Goal: Task Accomplishment & Management: Manage account settings

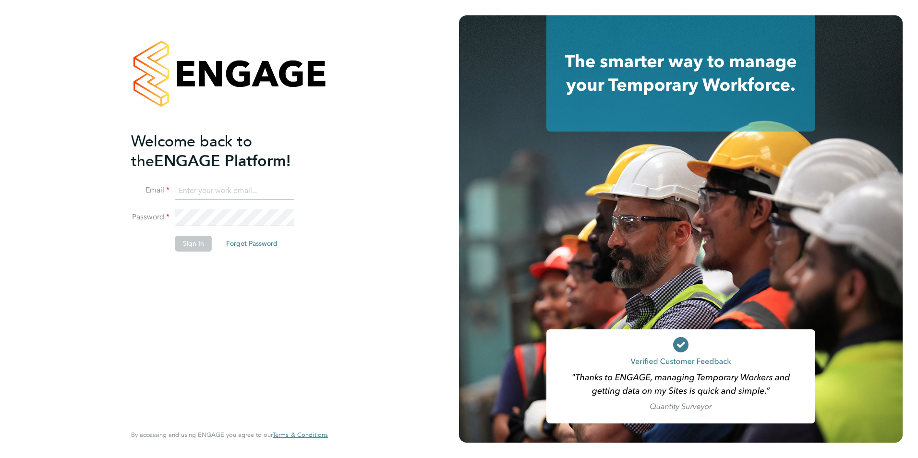
click at [194, 197] on input at bounding box center [234, 190] width 119 height 17
type input "george.taylor@bhafc.co.uk"
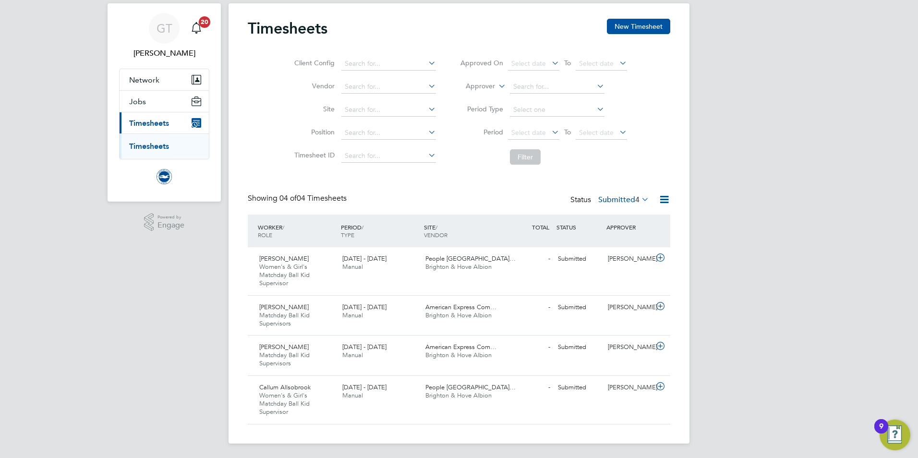
scroll to position [5, 5]
click at [386, 396] on div "1 - 30 Sep 2025 Manual" at bounding box center [380, 391] width 83 height 24
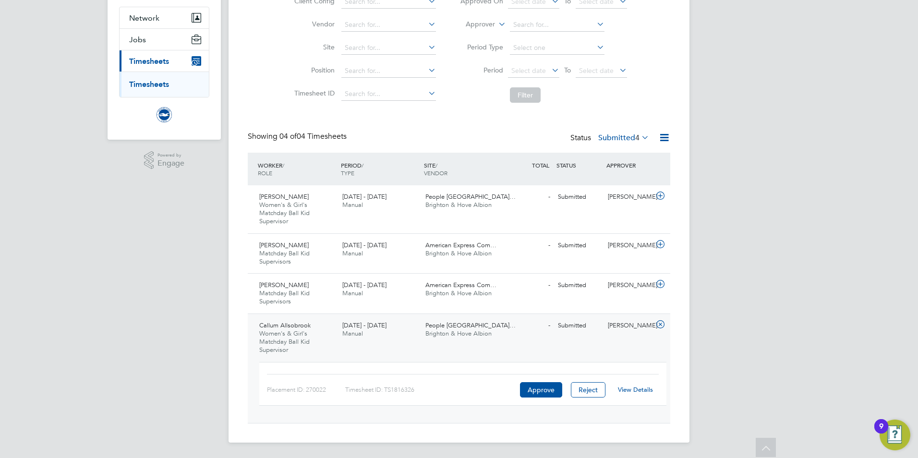
click at [625, 393] on link "View Details" at bounding box center [635, 390] width 35 height 8
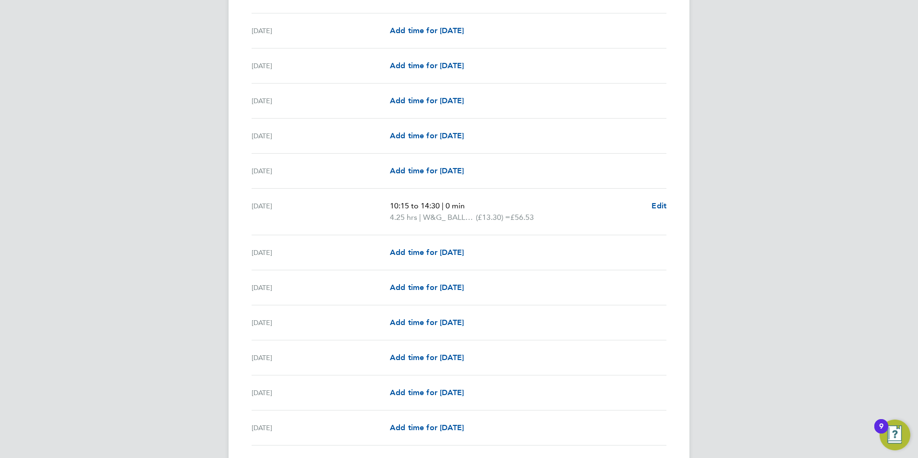
scroll to position [336, 0]
click at [121, 278] on div "GT George Taylor Notifications 20 Applications: Network Sites Jobs Placements C…" at bounding box center [459, 400] width 918 height 1473
click at [209, 205] on div "GT George Taylor Notifications 20 Applications: Network Sites Jobs Placements C…" at bounding box center [459, 400] width 918 height 1473
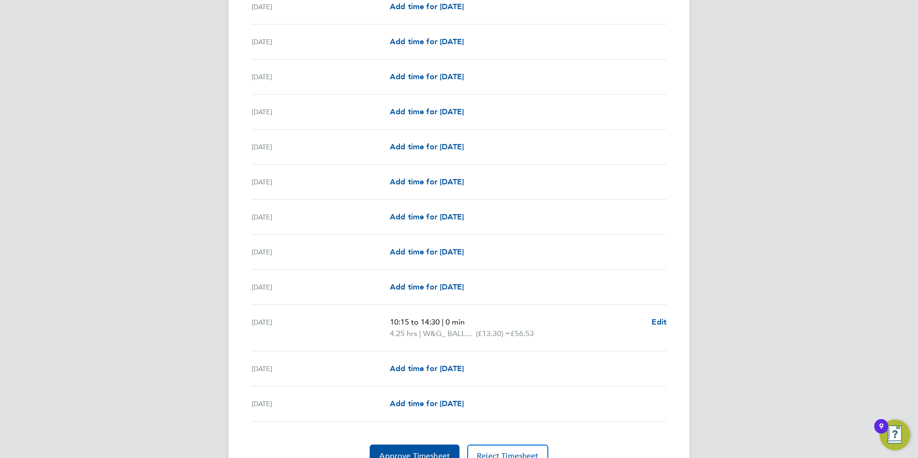
scroll to position [1015, 0]
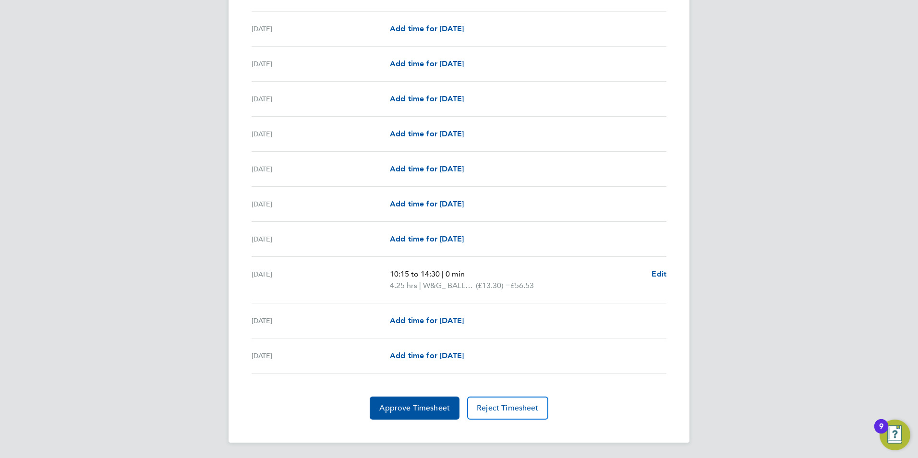
click at [420, 406] on span "Approve Timesheet" at bounding box center [414, 408] width 71 height 10
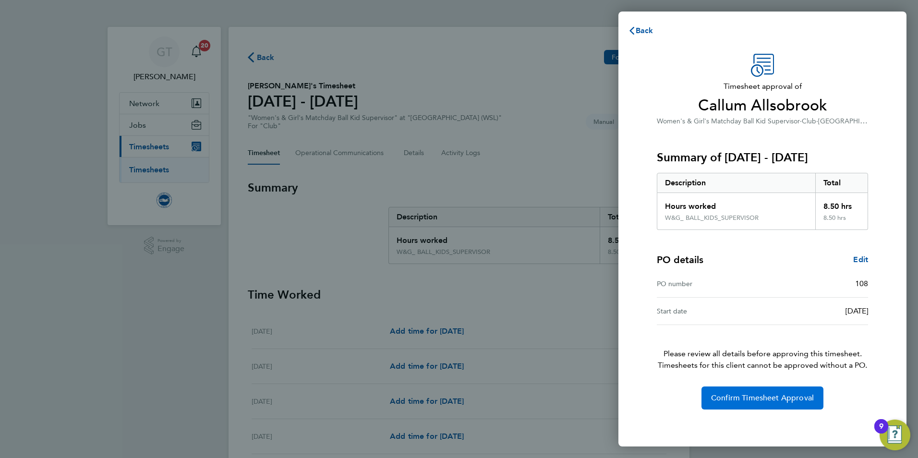
click at [768, 392] on button "Confirm Timesheet Approval" at bounding box center [763, 398] width 122 height 23
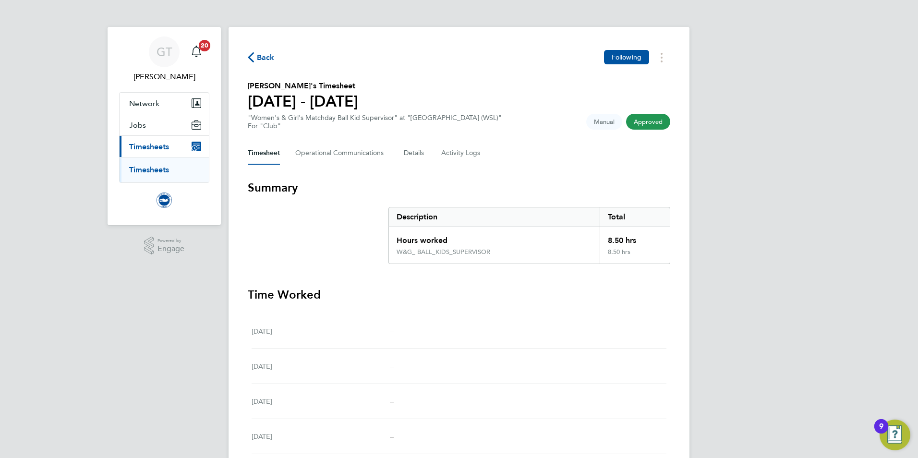
click at [168, 168] on link "Timesheets" at bounding box center [149, 169] width 40 height 9
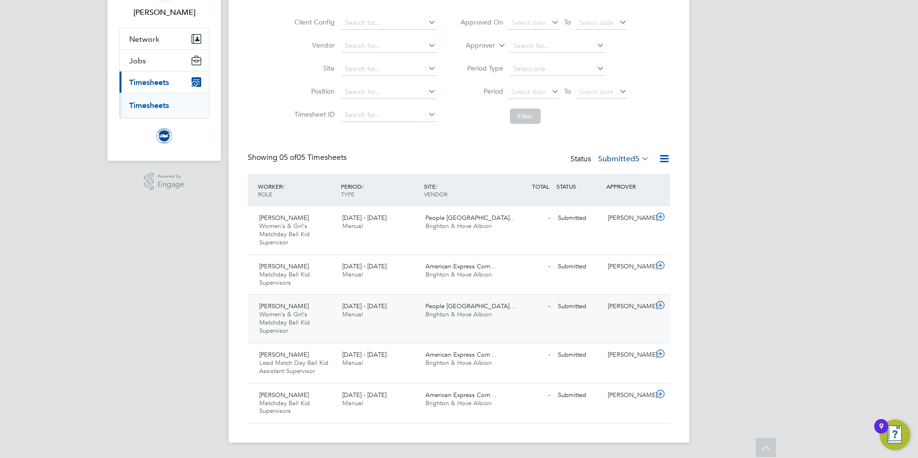
click at [365, 317] on div "1 - 30 Sep 2025 Manual" at bounding box center [380, 311] width 83 height 24
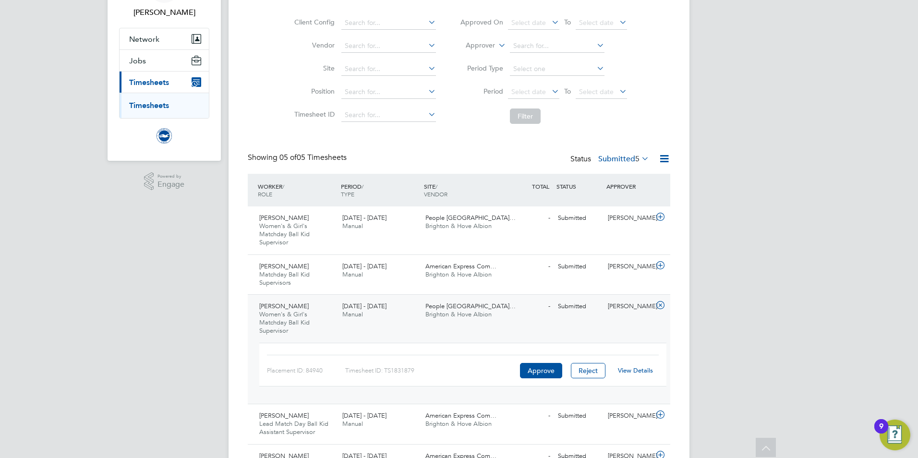
click at [629, 371] on link "View Details" at bounding box center [635, 370] width 35 height 8
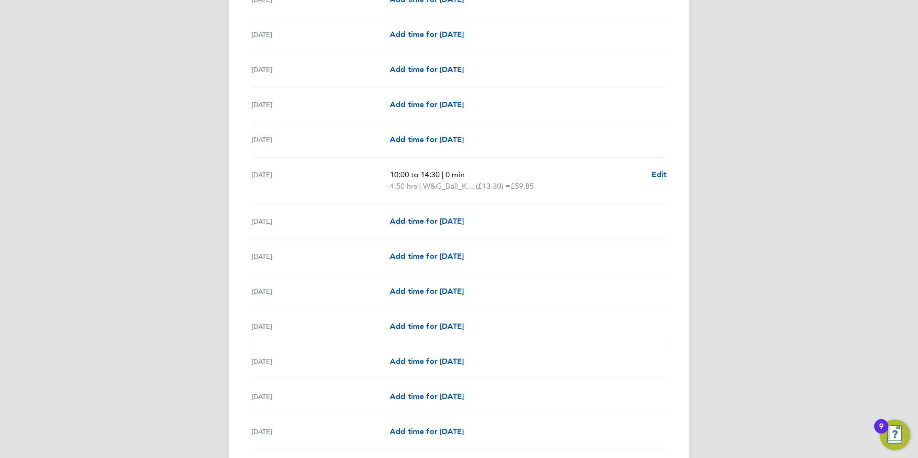
scroll to position [858, 0]
click at [655, 172] on span "Edit" at bounding box center [659, 174] width 15 height 9
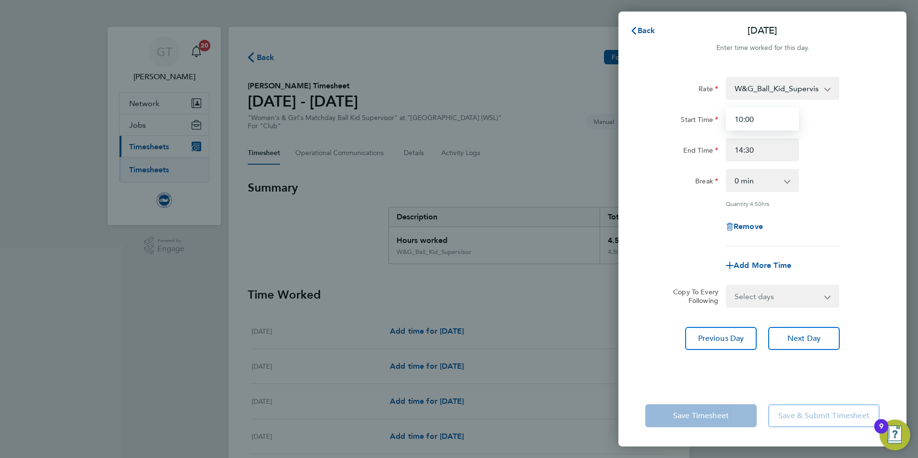
click at [755, 121] on input "10:00" at bounding box center [762, 119] width 73 height 23
type input "10:15"
click at [857, 108] on div "Start Time 10:15" at bounding box center [763, 119] width 242 height 23
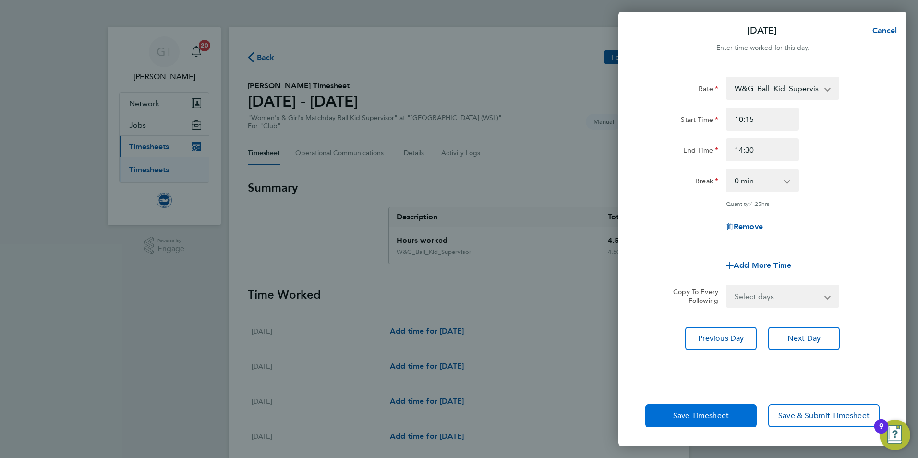
click at [691, 415] on span "Save Timesheet" at bounding box center [701, 416] width 56 height 10
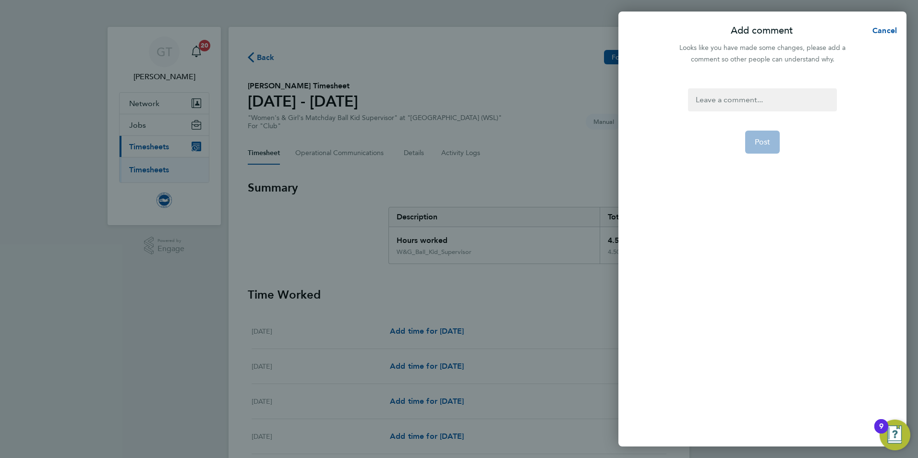
click at [761, 102] on div at bounding box center [762, 99] width 148 height 23
click at [756, 137] on span "Post" at bounding box center [763, 142] width 16 height 10
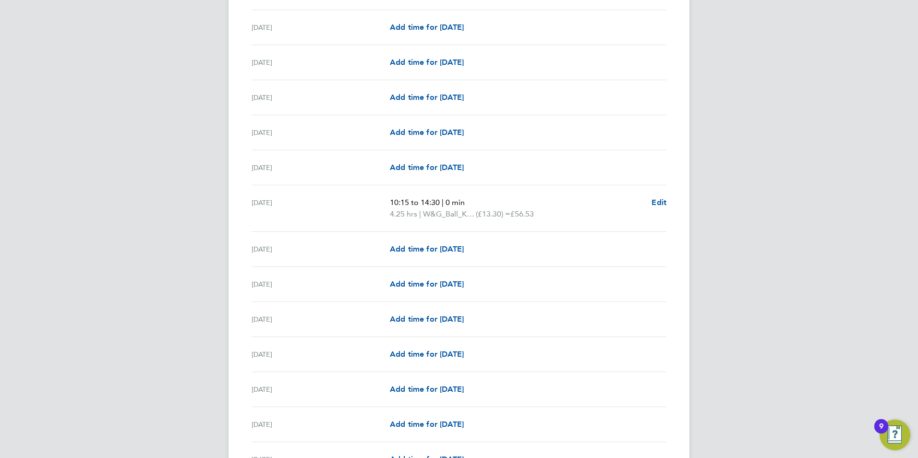
scroll to position [1004, 0]
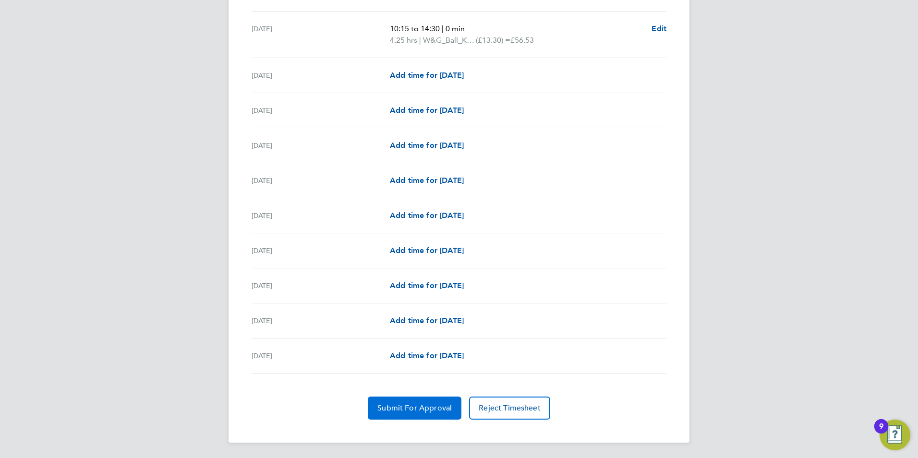
click at [412, 410] on span "Submit For Approval" at bounding box center [414, 408] width 74 height 10
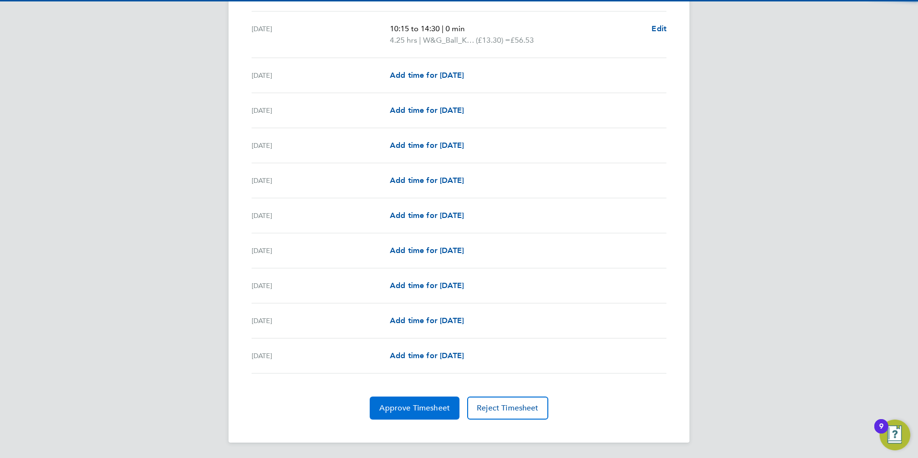
click at [413, 406] on span "Approve Timesheet" at bounding box center [414, 408] width 71 height 10
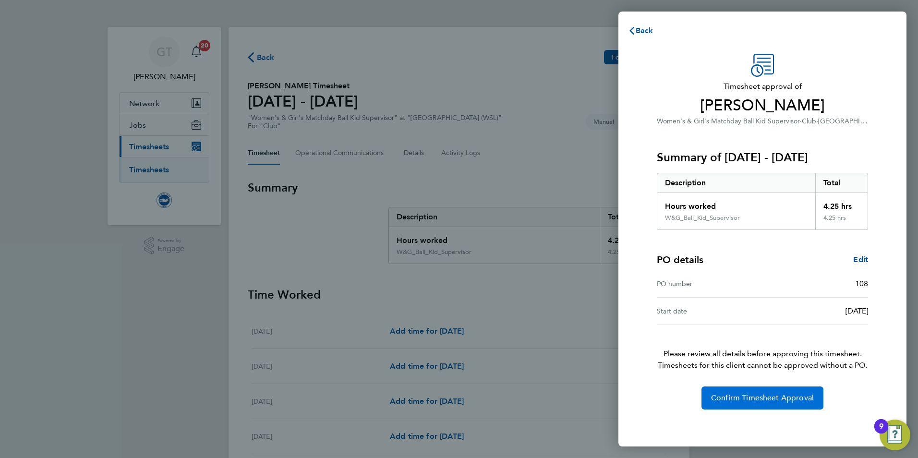
click at [730, 400] on span "Confirm Timesheet Approval" at bounding box center [762, 398] width 103 height 10
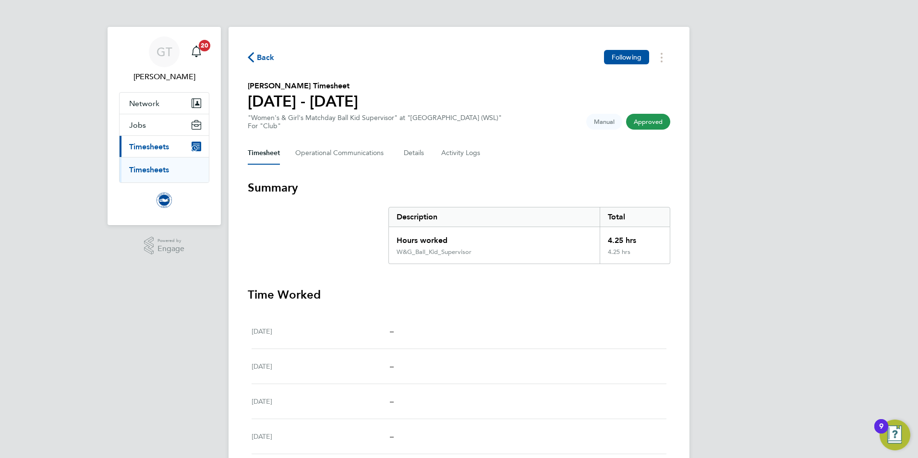
click at [141, 171] on link "Timesheets" at bounding box center [149, 169] width 40 height 9
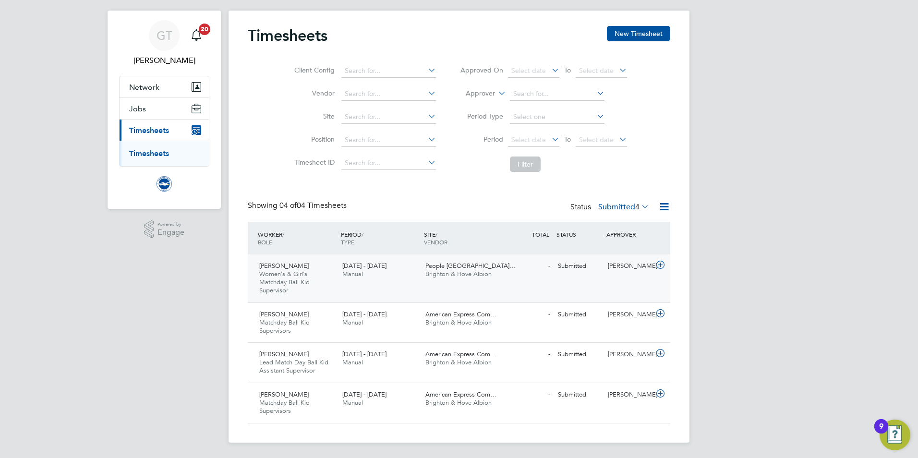
click at [325, 284] on div "Amy Boyce-Griffin Women's & Girl's Matchday Ball Kid Supervisor 1 - 30 Sep 2025" at bounding box center [296, 278] width 83 height 40
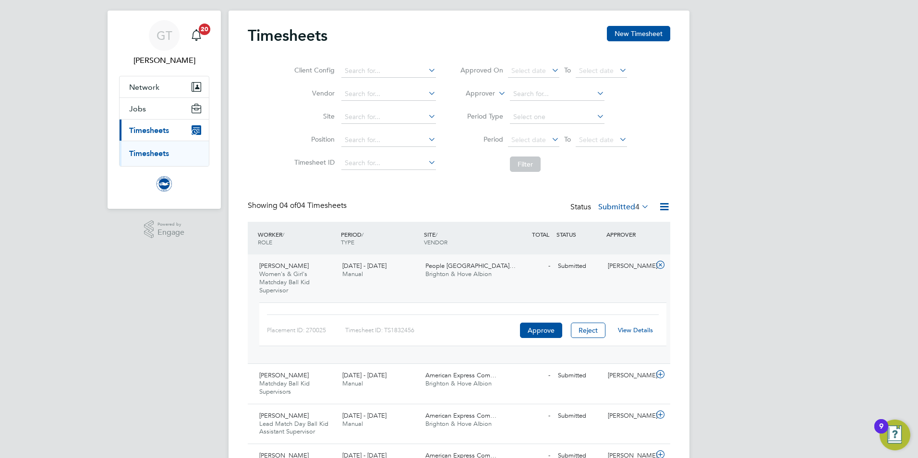
click at [620, 331] on link "View Details" at bounding box center [635, 330] width 35 height 8
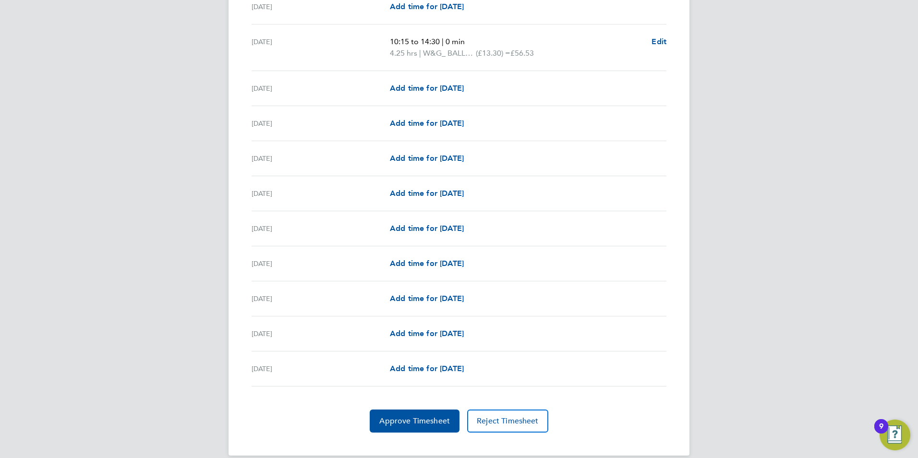
scroll to position [1015, 0]
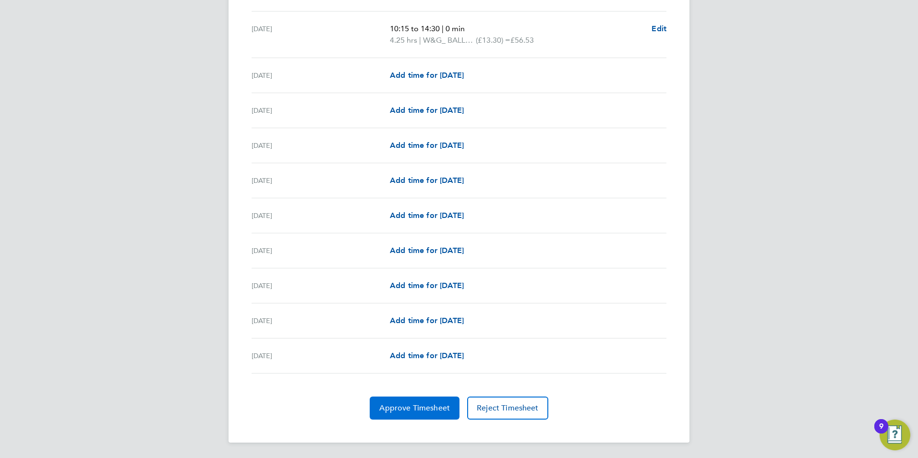
click at [416, 413] on button "Approve Timesheet" at bounding box center [415, 408] width 90 height 23
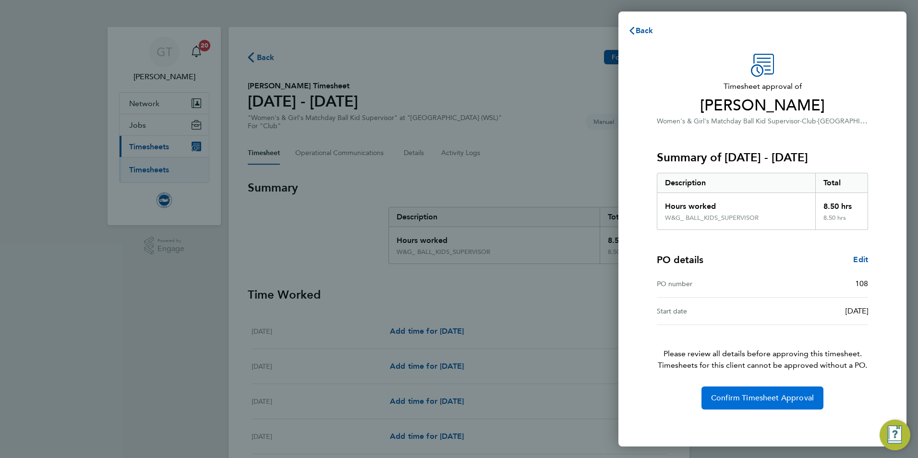
click at [742, 400] on span "Confirm Timesheet Approval" at bounding box center [762, 398] width 103 height 10
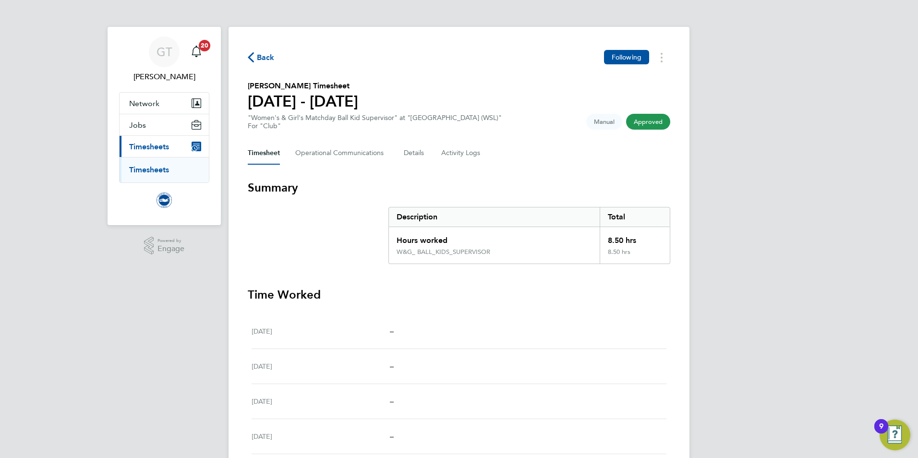
click at [162, 170] on link "Timesheets" at bounding box center [149, 169] width 40 height 9
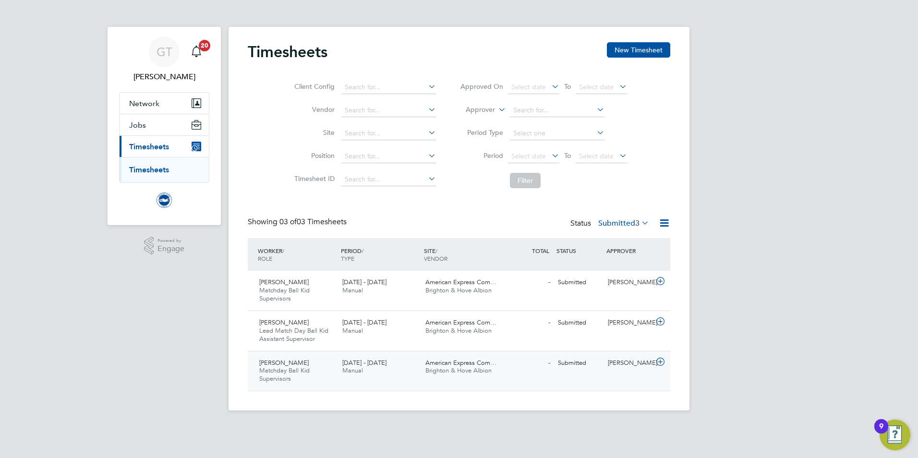
click at [301, 370] on span "Matchday Ball Kid Supervisors" at bounding box center [284, 374] width 50 height 16
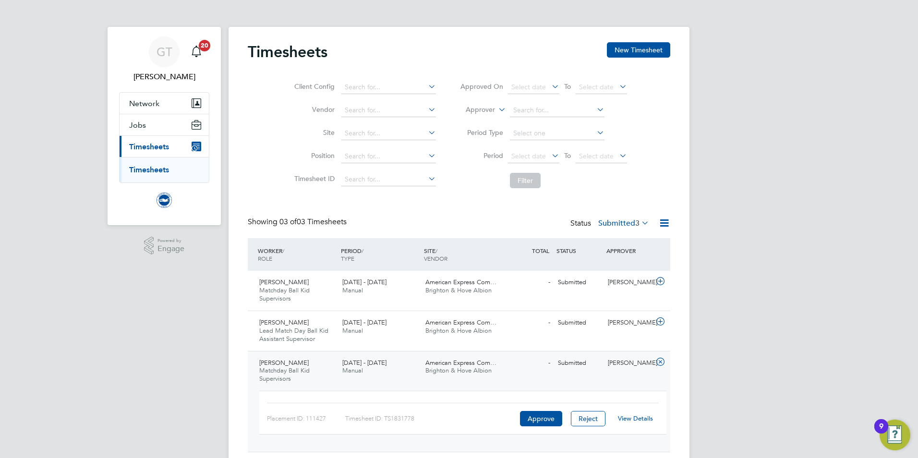
click at [637, 415] on link "View Details" at bounding box center [635, 418] width 35 height 8
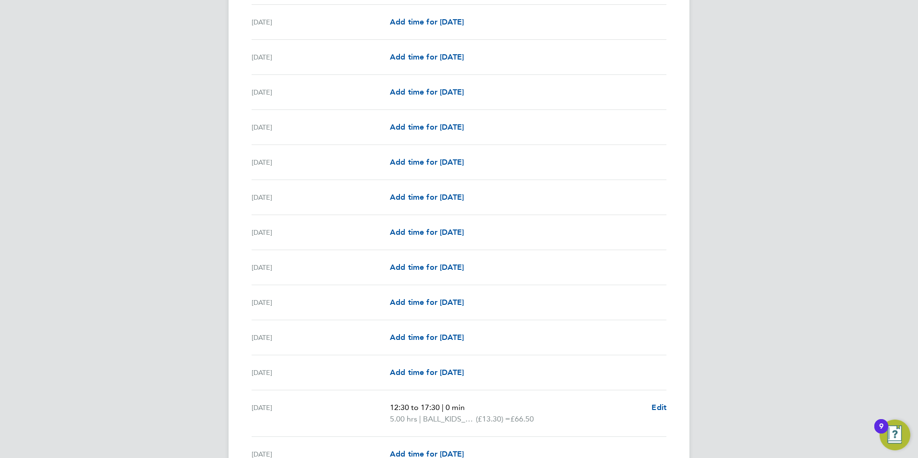
scroll to position [1004, 0]
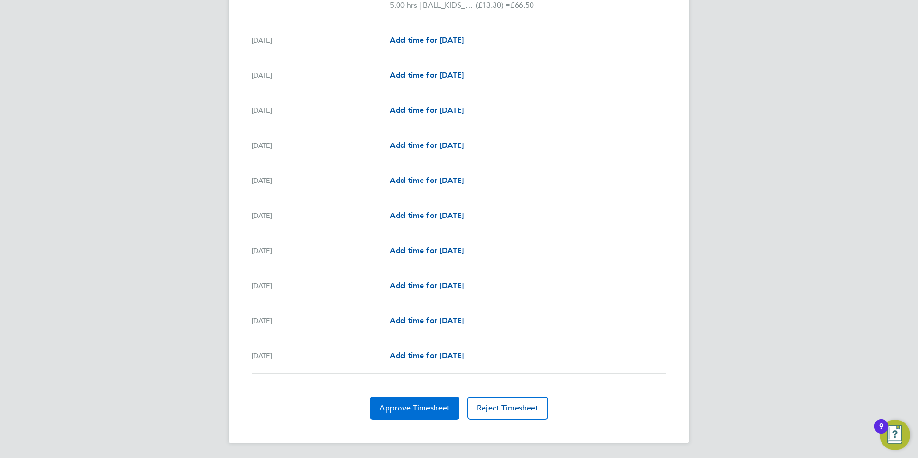
click at [387, 397] on button "Approve Timesheet" at bounding box center [415, 408] width 90 height 23
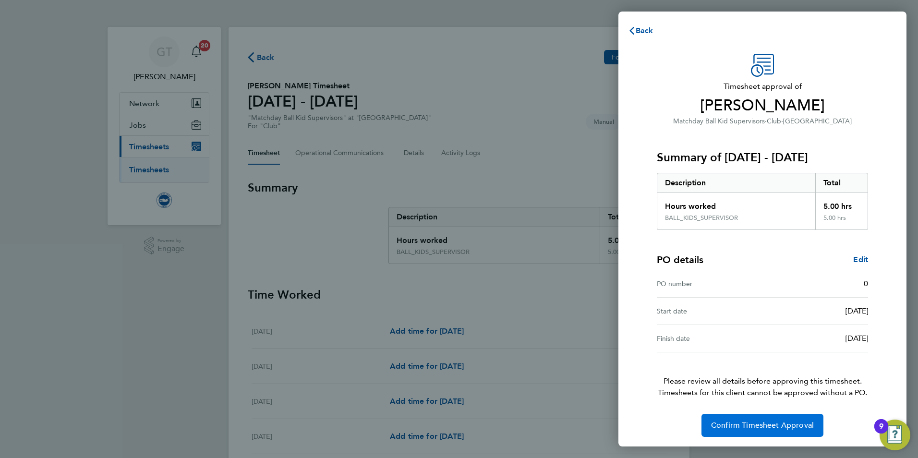
click at [755, 418] on button "Confirm Timesheet Approval" at bounding box center [763, 425] width 122 height 23
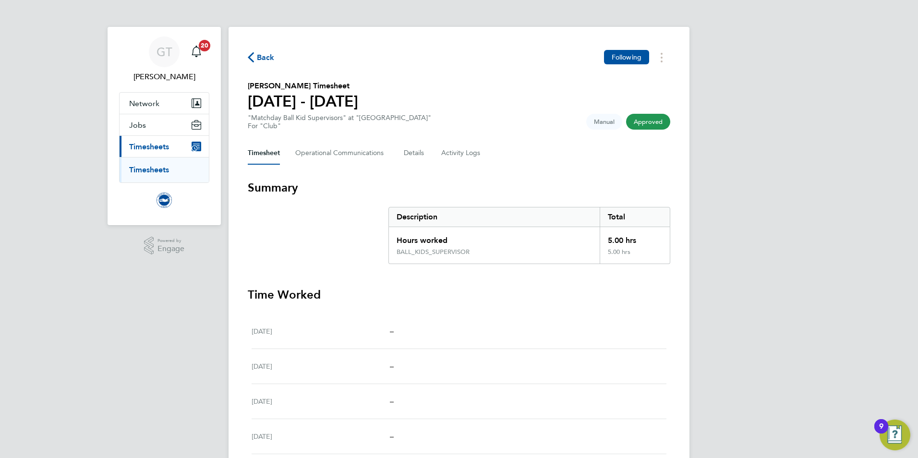
click at [156, 163] on ul "Timesheets" at bounding box center [164, 169] width 89 height 25
click at [145, 168] on link "Timesheets" at bounding box center [149, 169] width 40 height 9
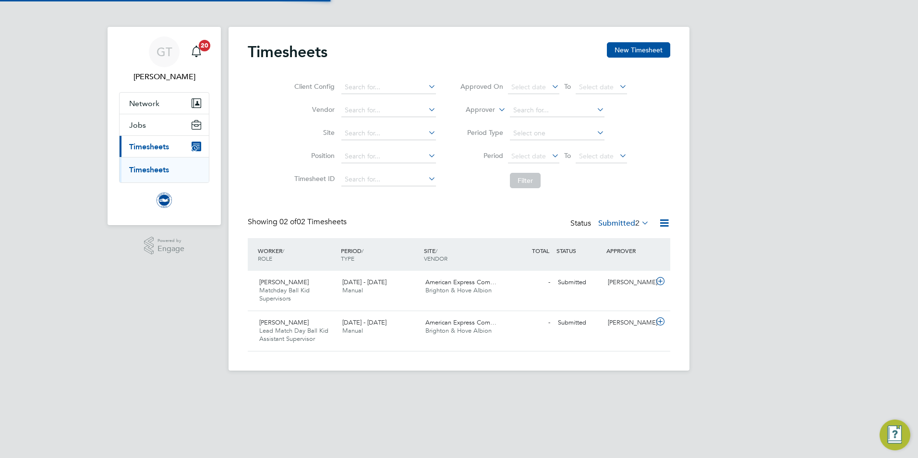
scroll to position [24, 84]
click at [343, 332] on span "Manual" at bounding box center [352, 331] width 21 height 8
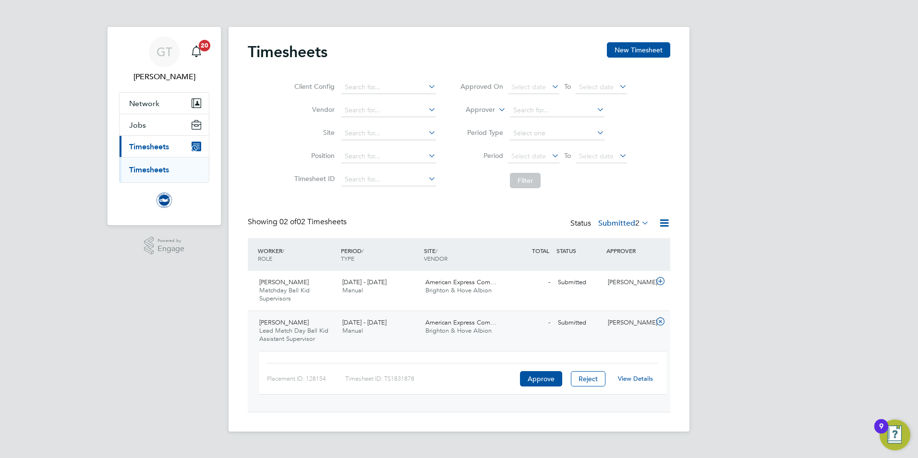
click at [630, 377] on link "View Details" at bounding box center [635, 379] width 35 height 8
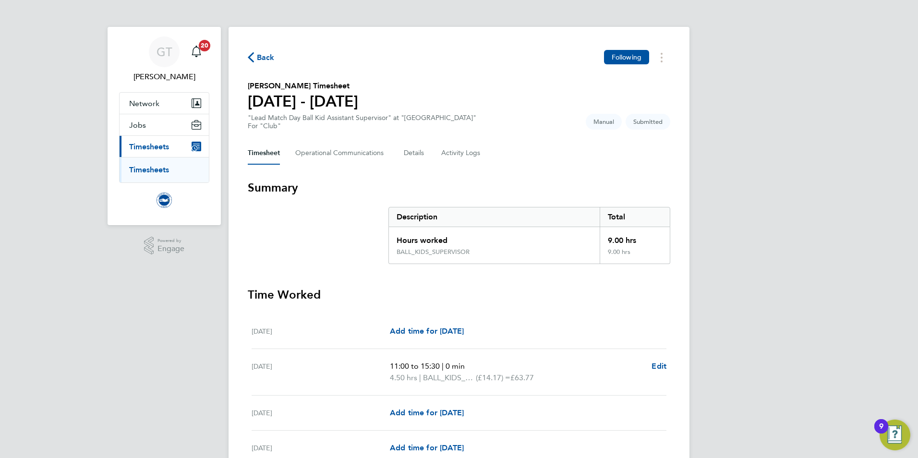
click at [148, 165] on ul "Timesheets" at bounding box center [164, 169] width 89 height 25
click at [144, 169] on link "Timesheets" at bounding box center [149, 169] width 40 height 9
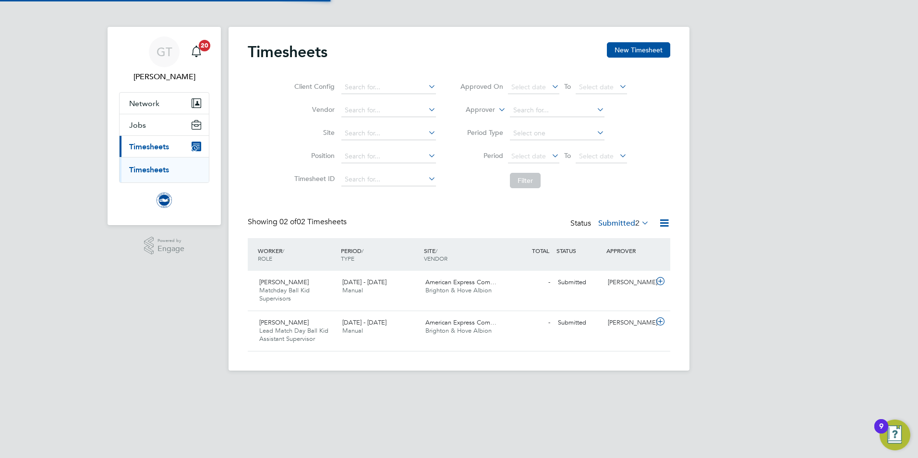
scroll to position [24, 84]
click at [348, 282] on span "1 - 30 Sep 2025" at bounding box center [364, 282] width 44 height 8
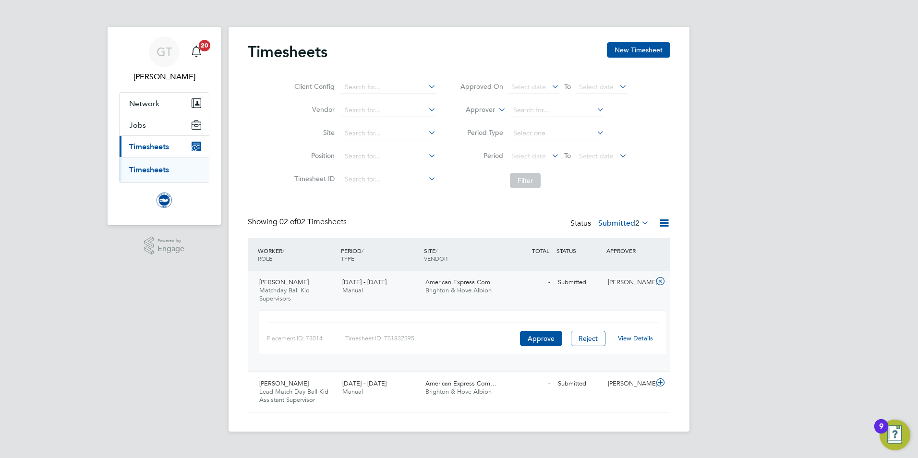
click at [647, 338] on link "View Details" at bounding box center [635, 338] width 35 height 8
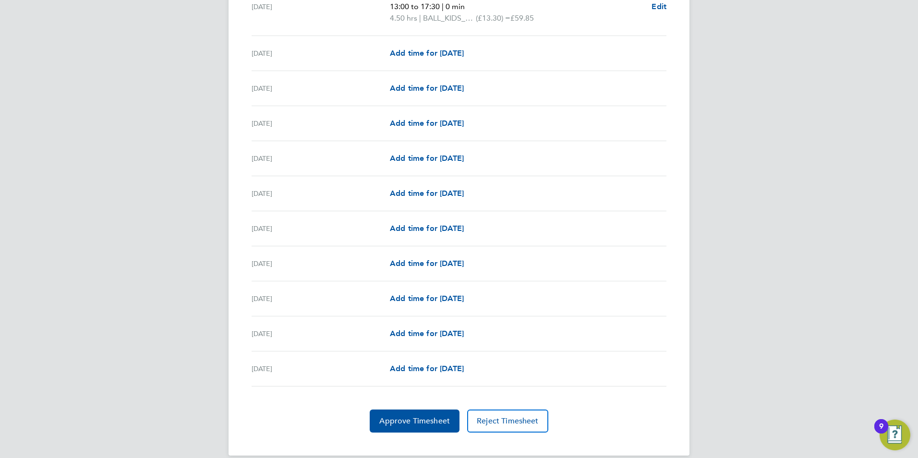
scroll to position [1004, 0]
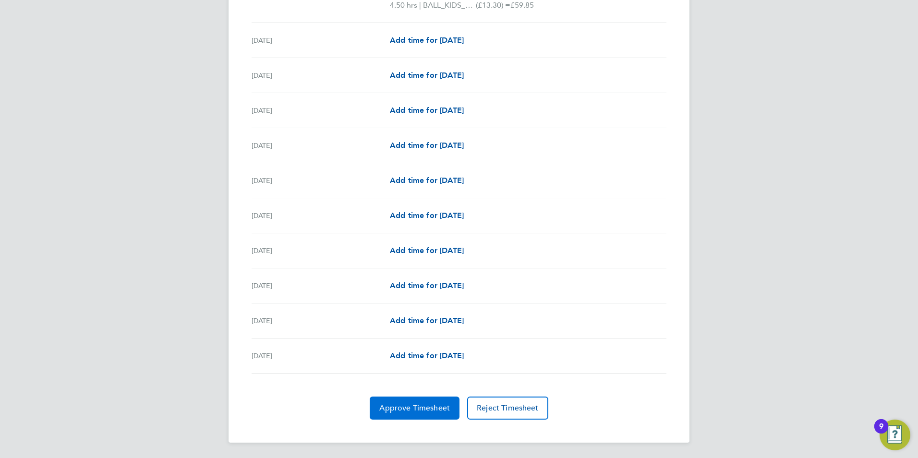
click at [392, 411] on span "Approve Timesheet" at bounding box center [414, 408] width 71 height 10
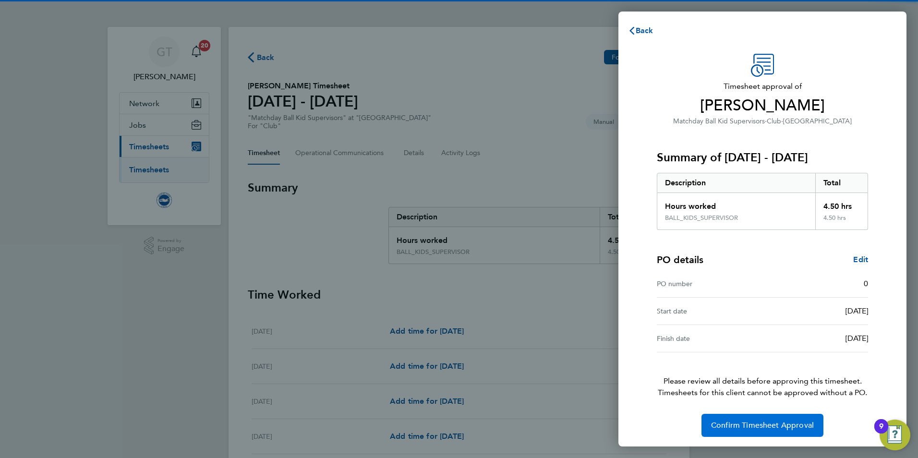
click at [784, 433] on button "Confirm Timesheet Approval" at bounding box center [763, 425] width 122 height 23
